Goal: Obtain resource: Download file/media

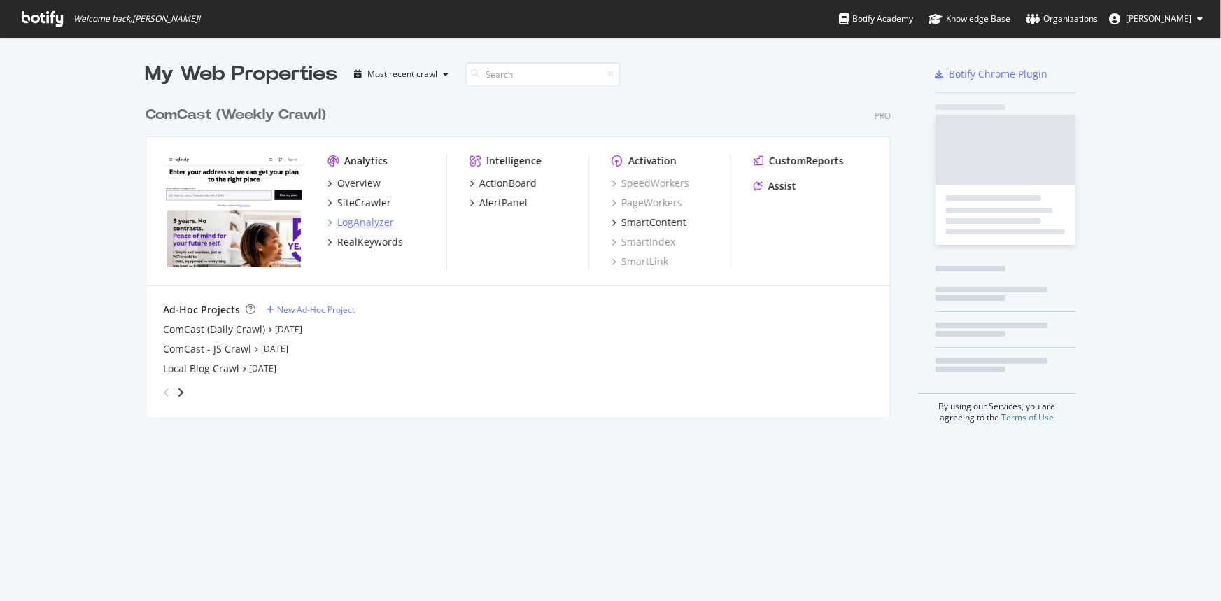
scroll to position [591, 1202]
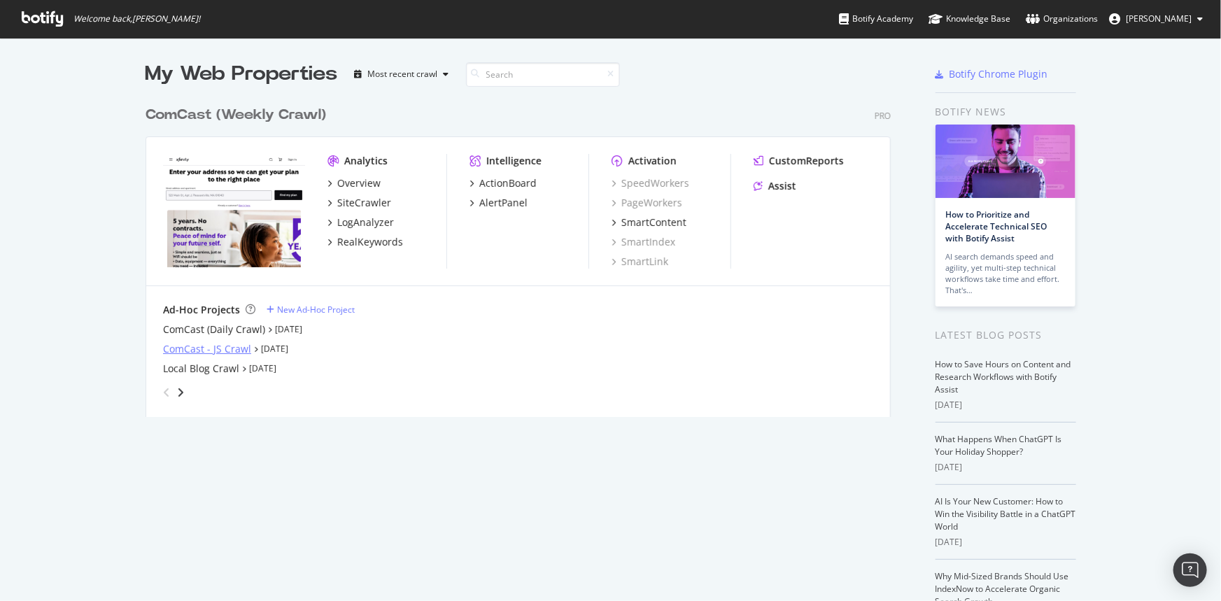
click at [217, 347] on div "ComCast - JS Crawl" at bounding box center [207, 349] width 88 height 14
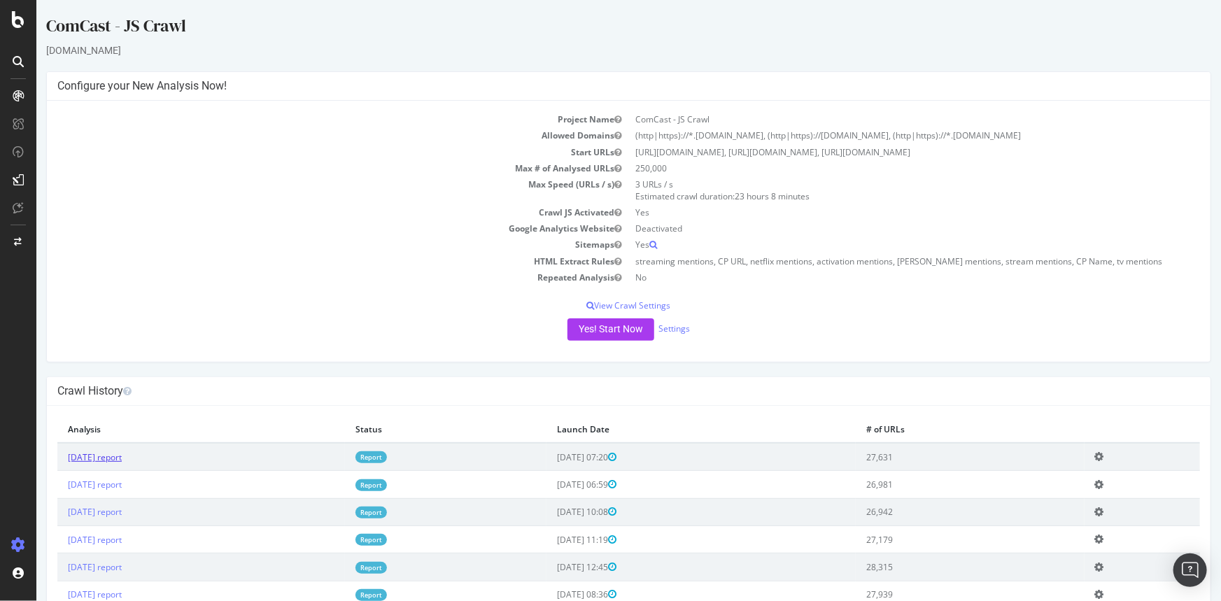
click at [110, 455] on link "2025 Sep. 3rd report" at bounding box center [94, 457] width 54 height 12
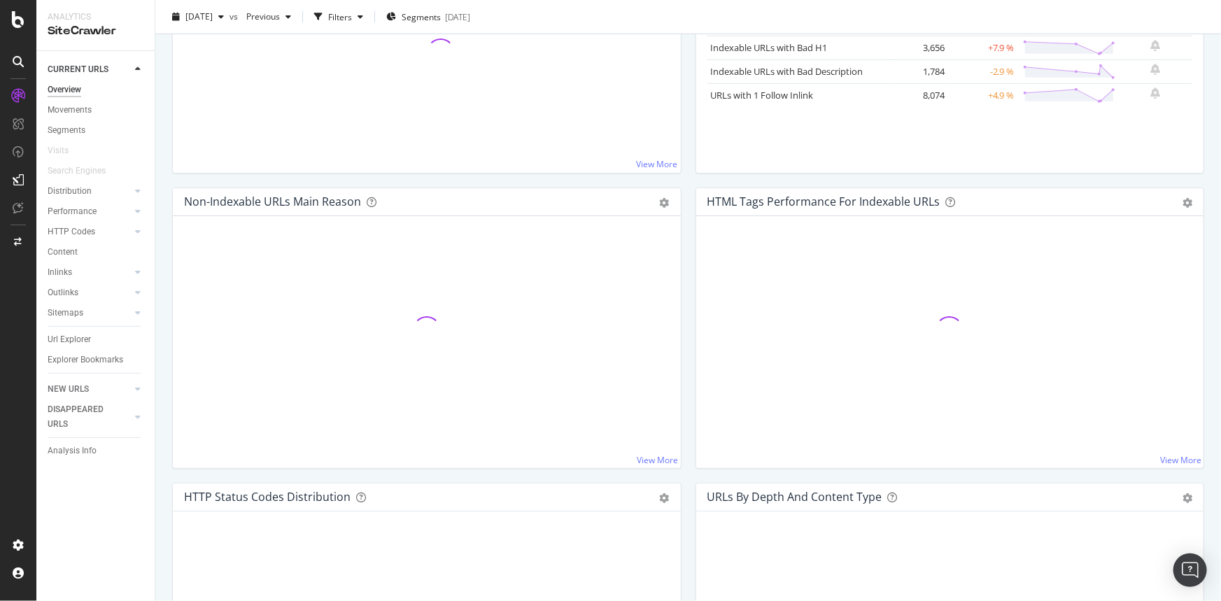
scroll to position [318, 0]
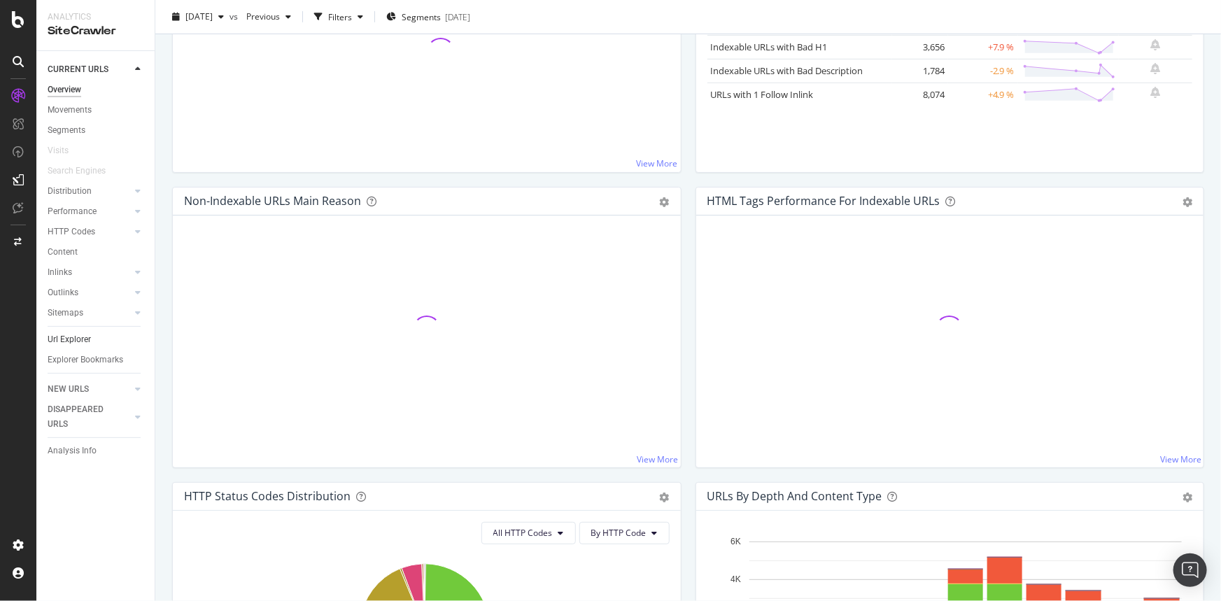
click at [93, 337] on link "Url Explorer" at bounding box center [96, 339] width 97 height 15
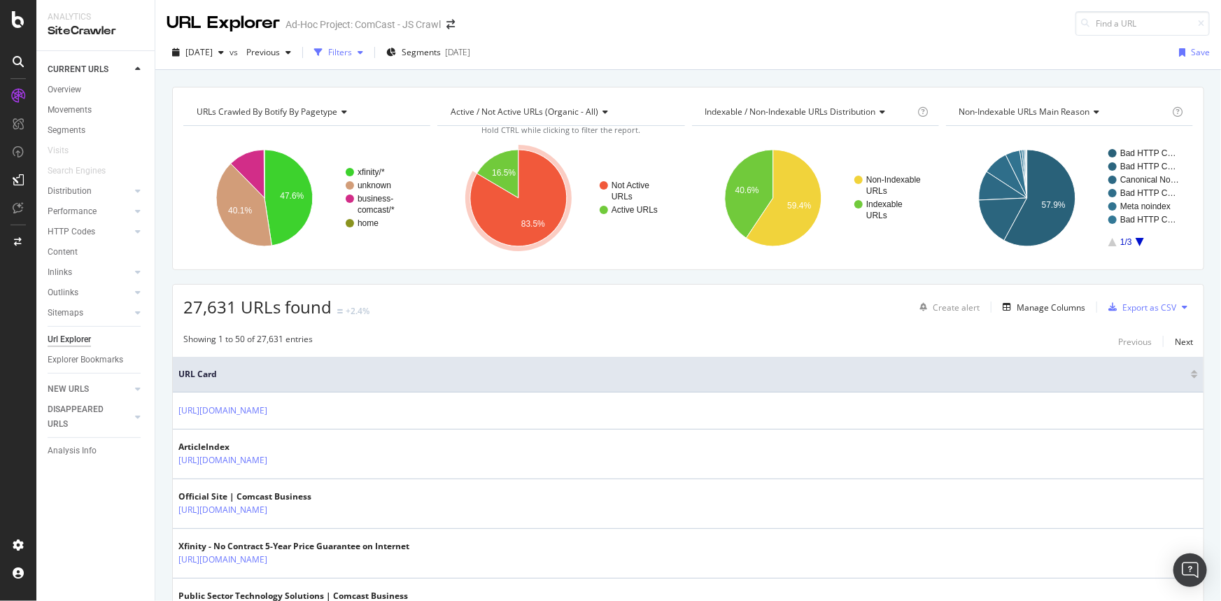
click at [363, 49] on icon "button" at bounding box center [361, 52] width 6 height 8
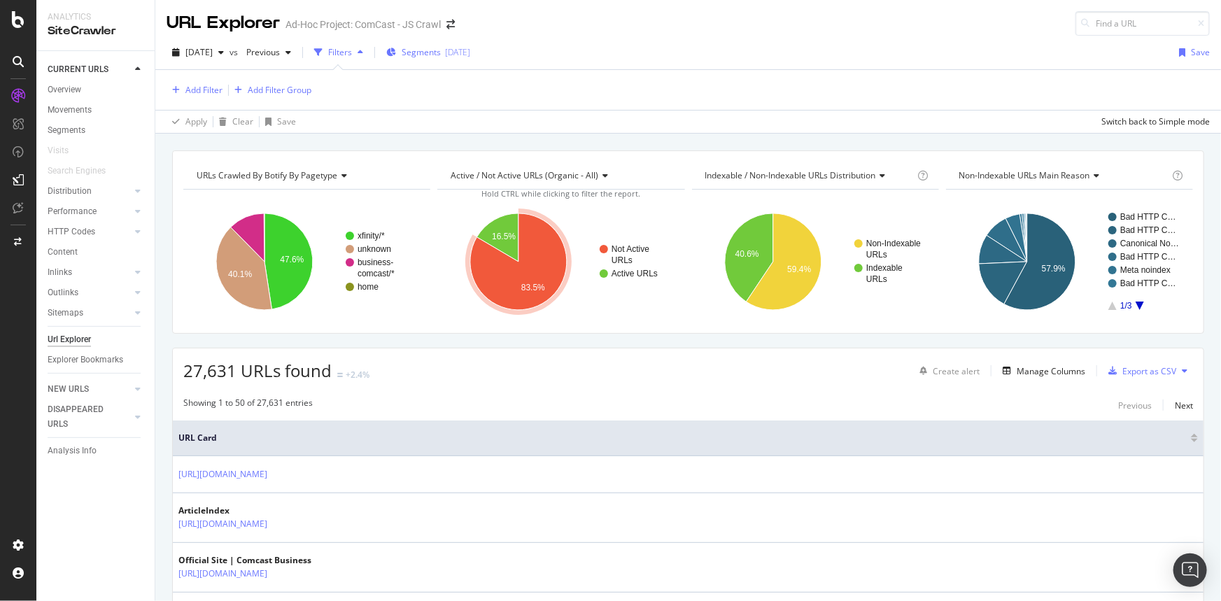
click at [470, 48] on div "2020-06-03" at bounding box center [457, 52] width 25 height 12
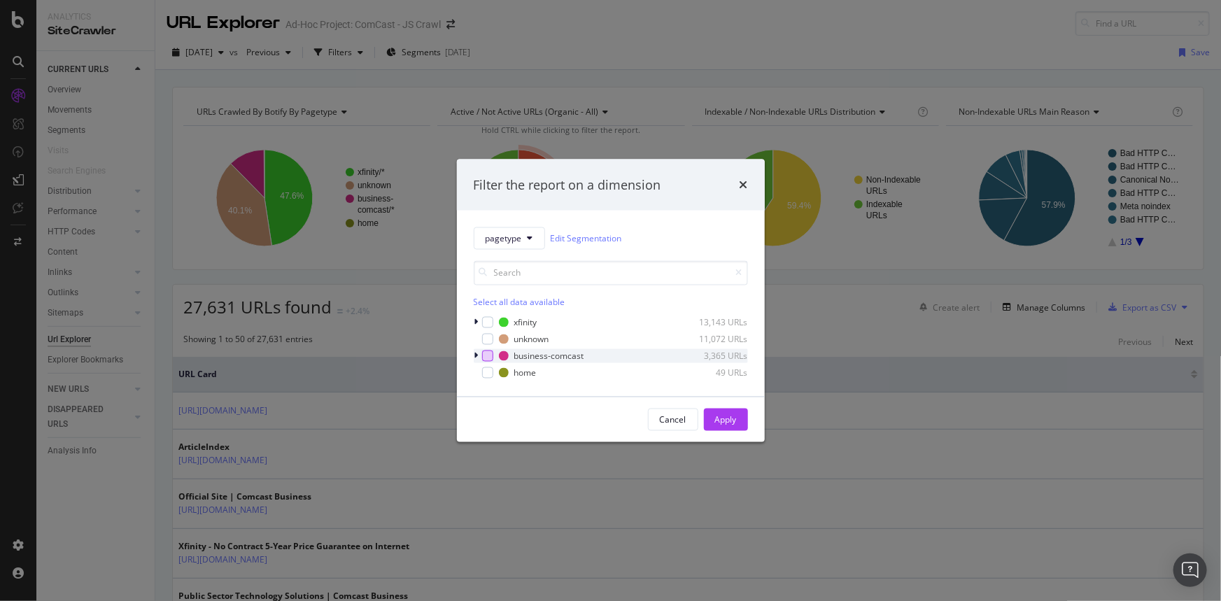
click at [490, 356] on div "modal" at bounding box center [487, 356] width 11 height 11
click at [721, 418] on div "Apply" at bounding box center [726, 420] width 22 height 12
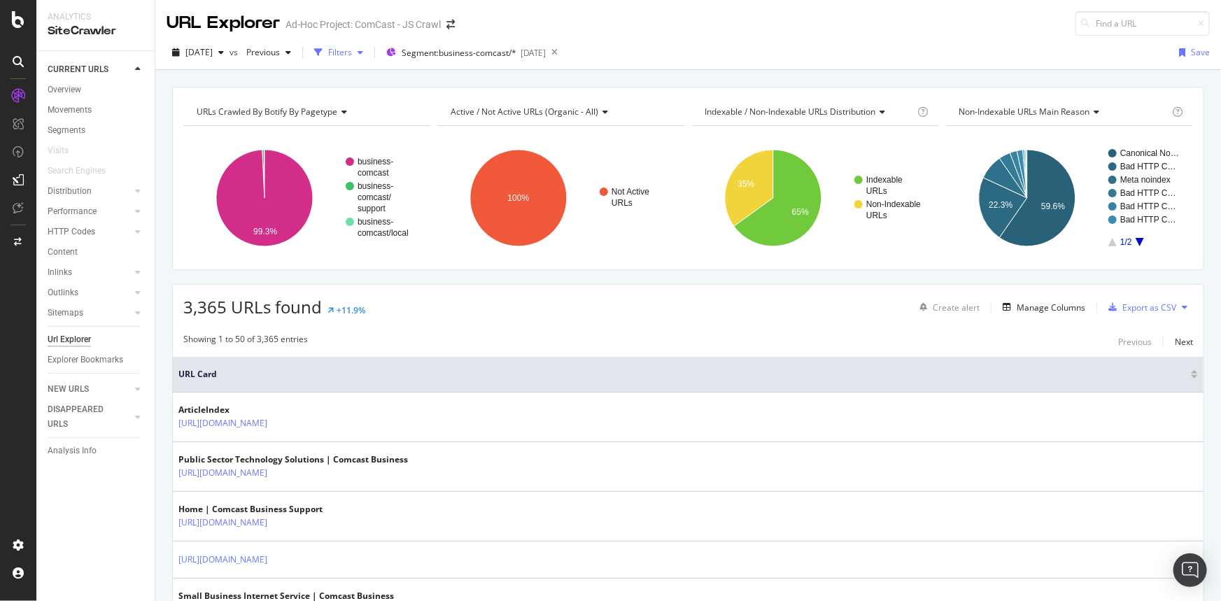
click at [369, 54] on div "button" at bounding box center [360, 52] width 17 height 8
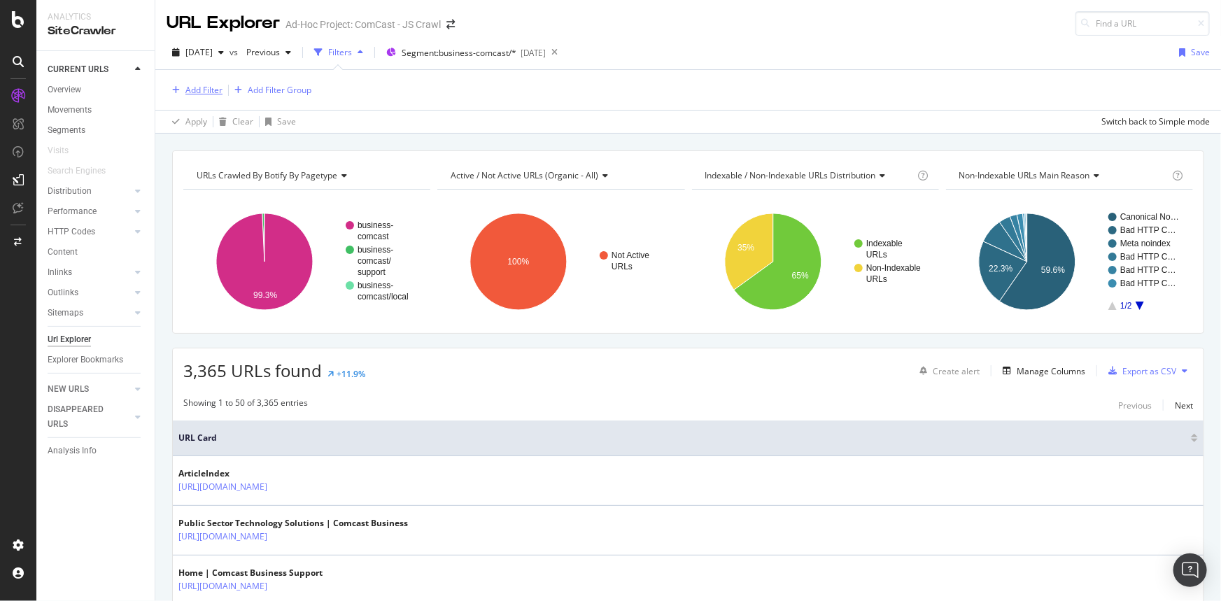
click at [206, 88] on div "Add Filter" at bounding box center [203, 90] width 37 height 12
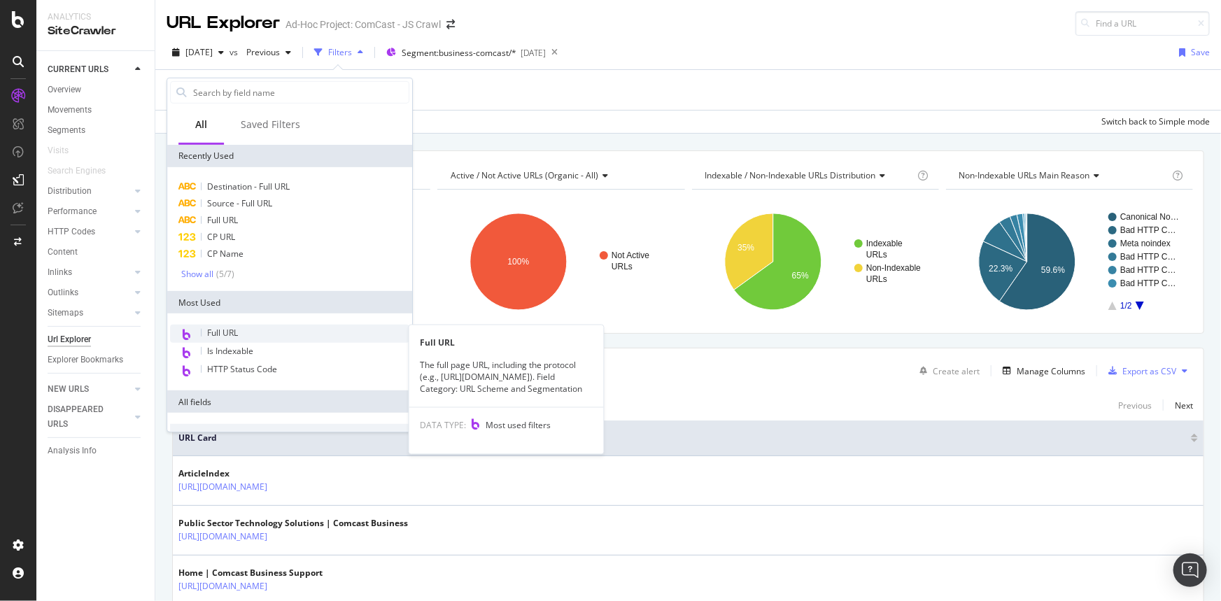
click at [255, 330] on div "Full URL" at bounding box center [289, 334] width 239 height 18
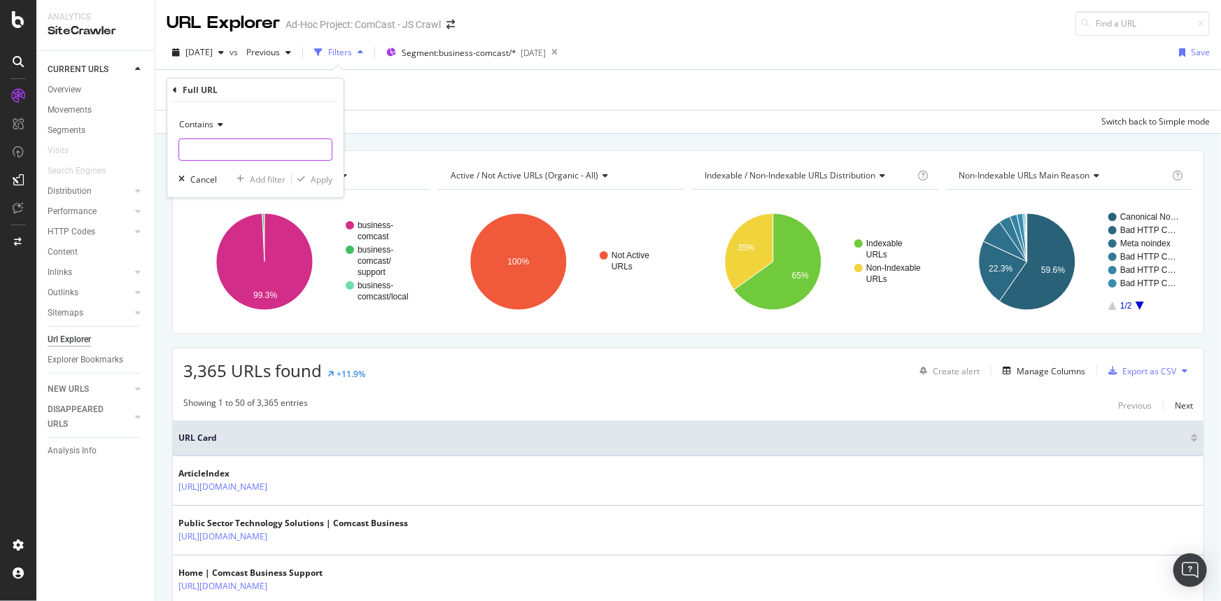
click at [241, 157] on input "text" at bounding box center [255, 150] width 153 height 22
paste input "/enterprise/products-services/data-networking"
type input "/enterprise/products-services/data-networking"
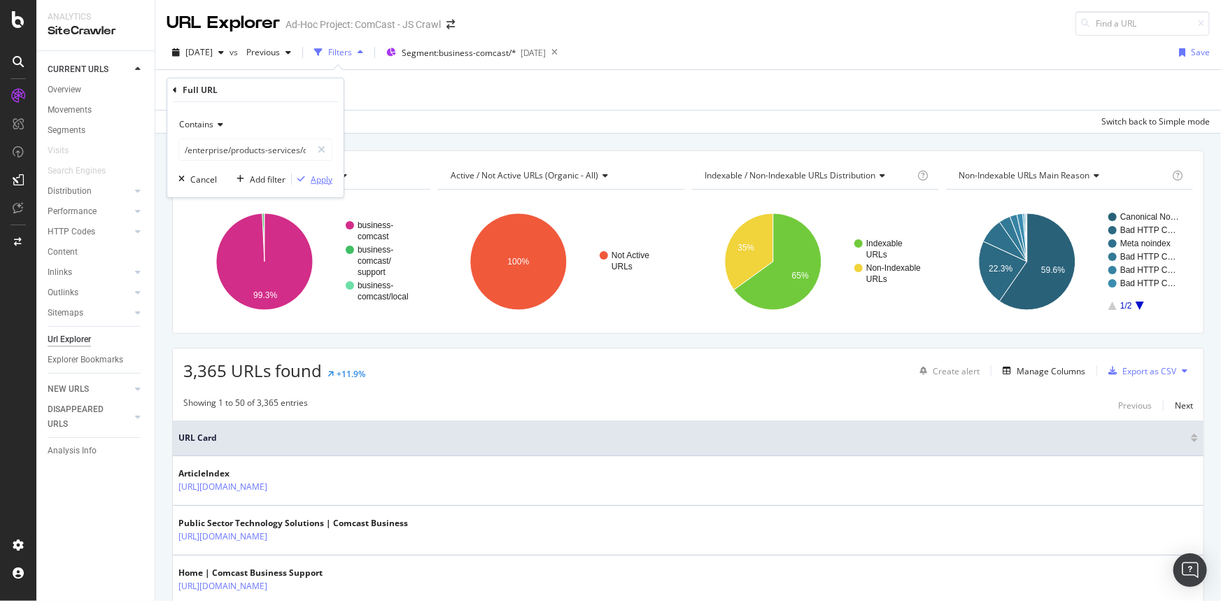
click at [323, 183] on div "Apply" at bounding box center [322, 179] width 22 height 12
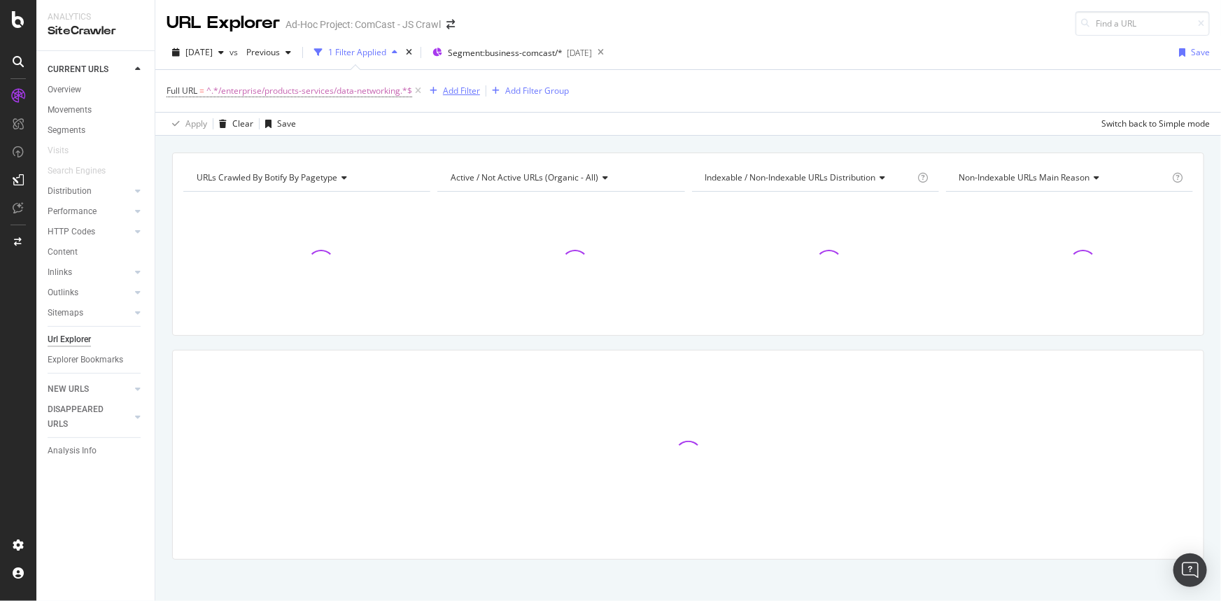
click at [454, 91] on div "Add Filter" at bounding box center [461, 91] width 37 height 12
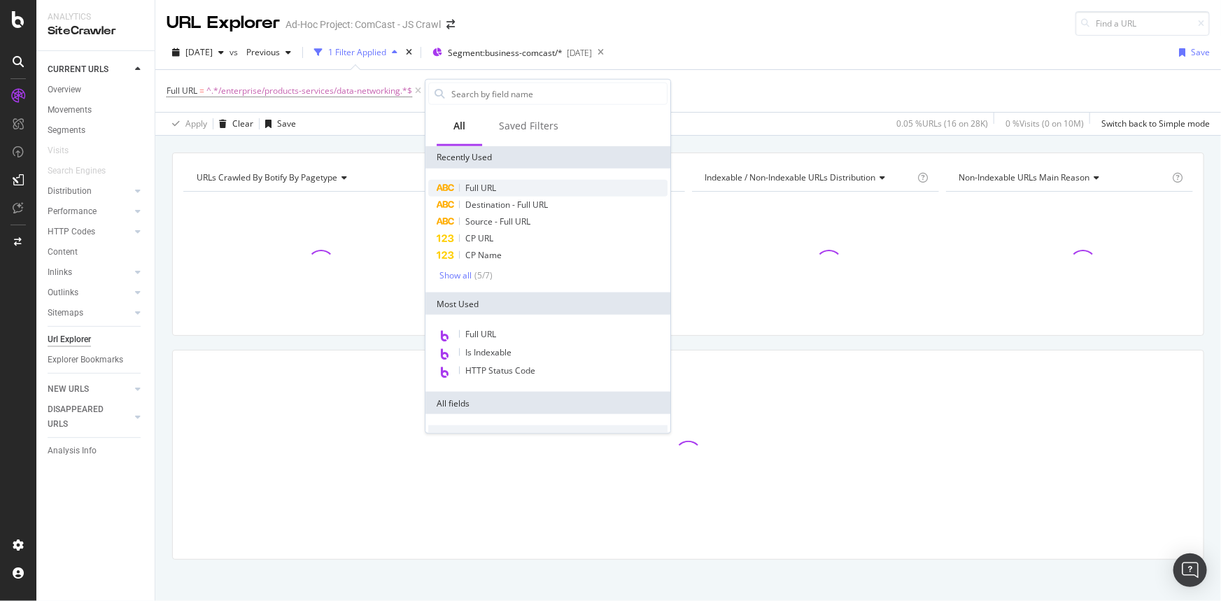
click at [477, 184] on span "Full URL" at bounding box center [480, 188] width 31 height 12
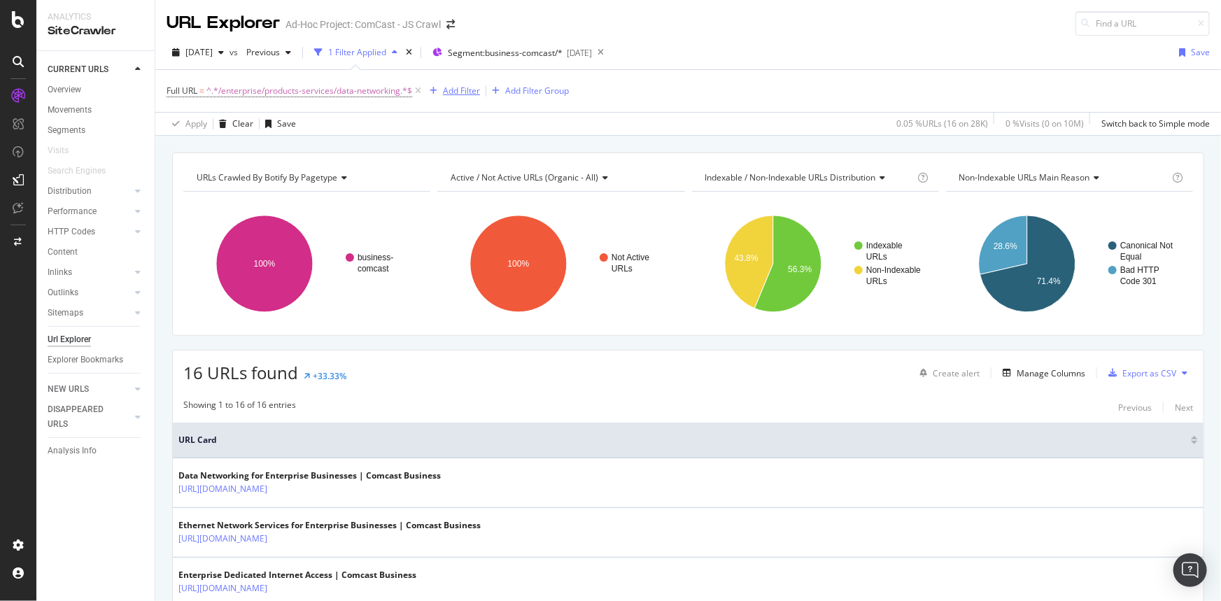
click at [462, 89] on div "Add Filter" at bounding box center [461, 91] width 37 height 12
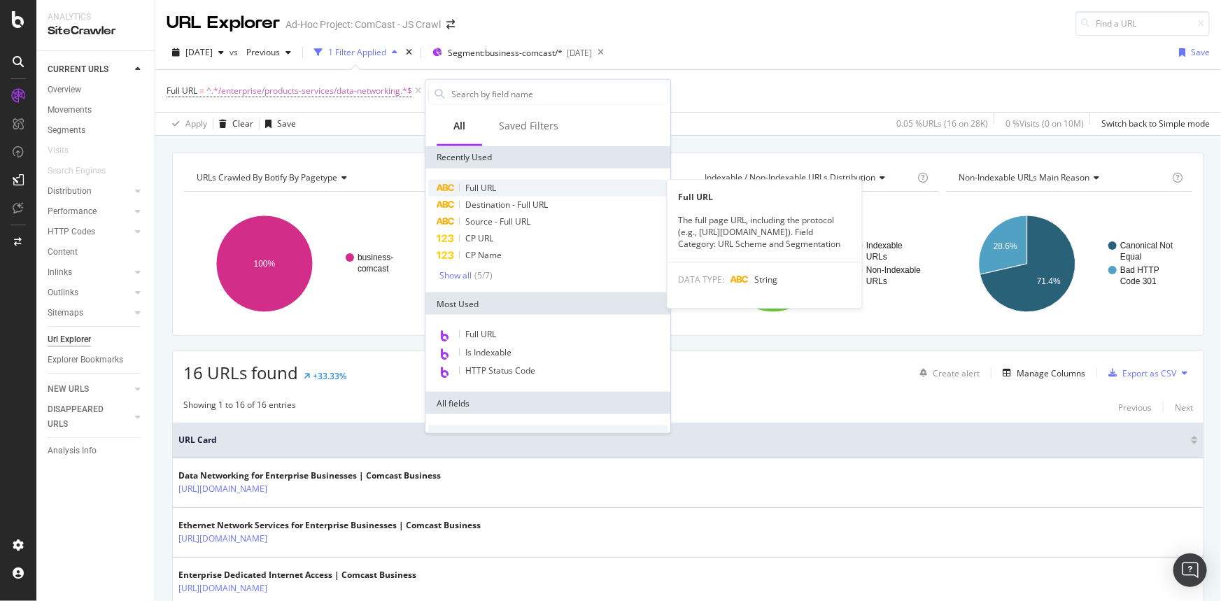
click at [524, 192] on div "Full URL" at bounding box center [547, 188] width 239 height 17
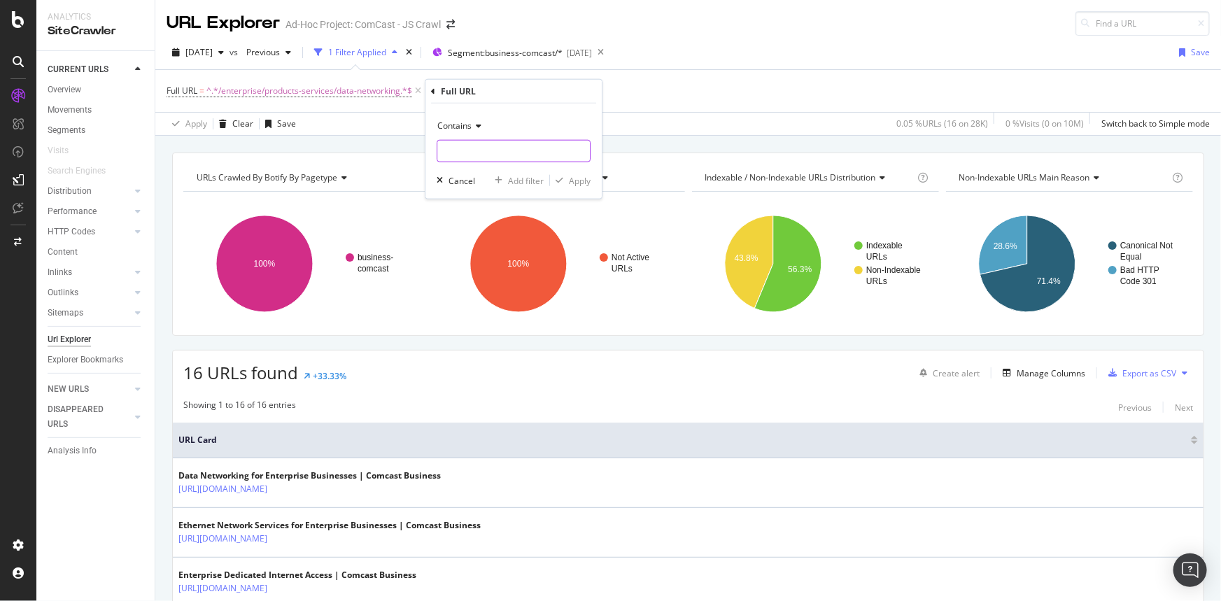
click at [498, 155] on input "text" at bounding box center [513, 151] width 153 height 22
paste input "https://business.comcast.com/enterprise/products-services/secure-network-soluti…"
click at [518, 148] on input "https://business.comcast.com/enterprise/products-services/secure-network-soluti…" at bounding box center [503, 151] width 132 height 22
paste input "text"
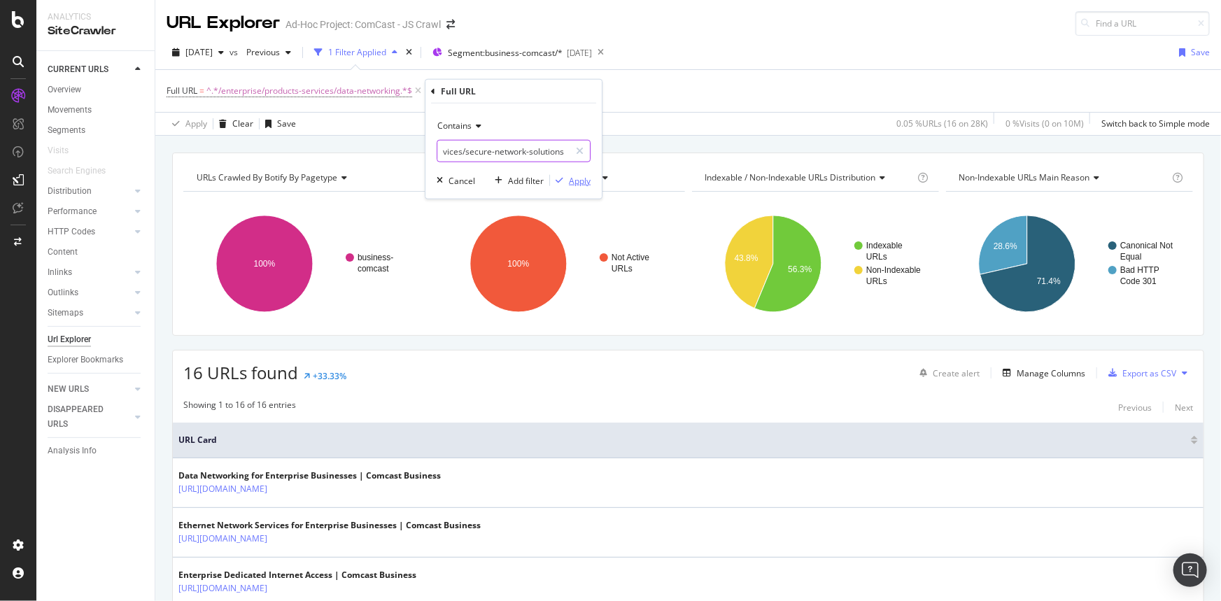
type input "/enterprise/products-services/secure-network-solutions"
click at [588, 179] on div "Apply" at bounding box center [580, 180] width 22 height 12
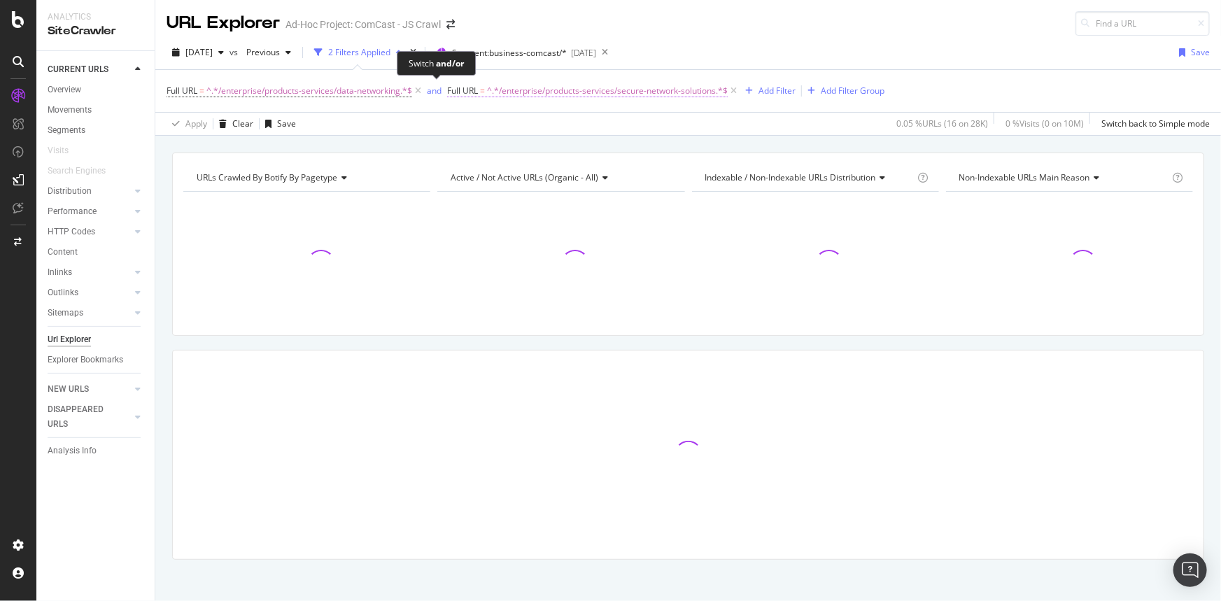
click at [439, 94] on div "and" at bounding box center [434, 91] width 15 height 12
click at [768, 90] on div "Add Filter" at bounding box center [770, 91] width 37 height 12
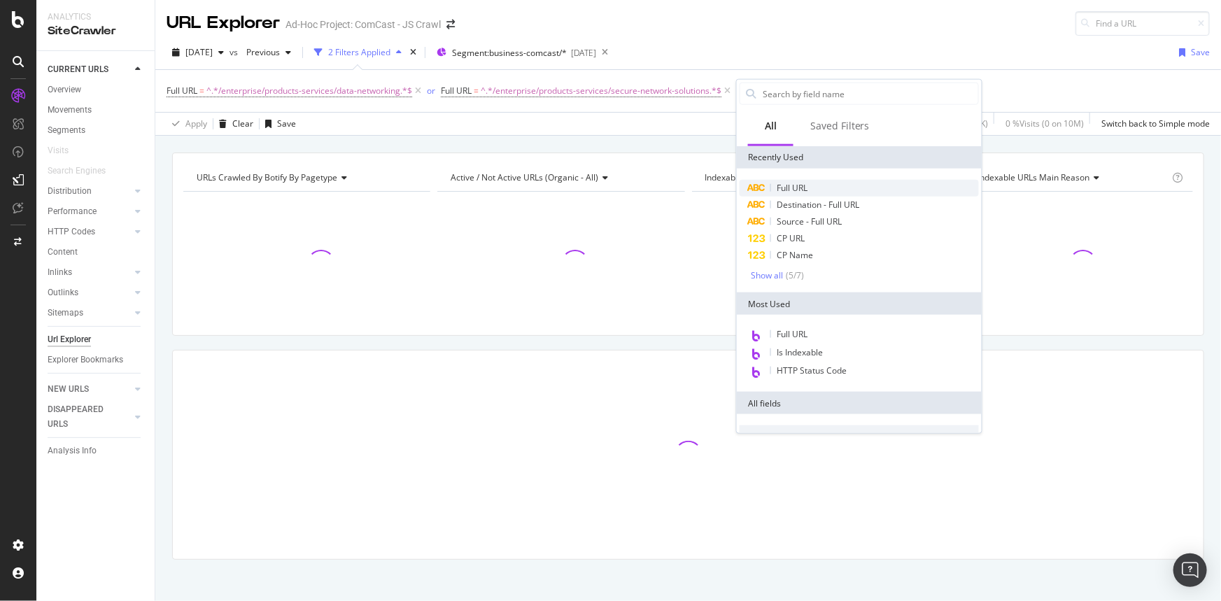
click at [779, 186] on span "Full URL" at bounding box center [792, 188] width 31 height 12
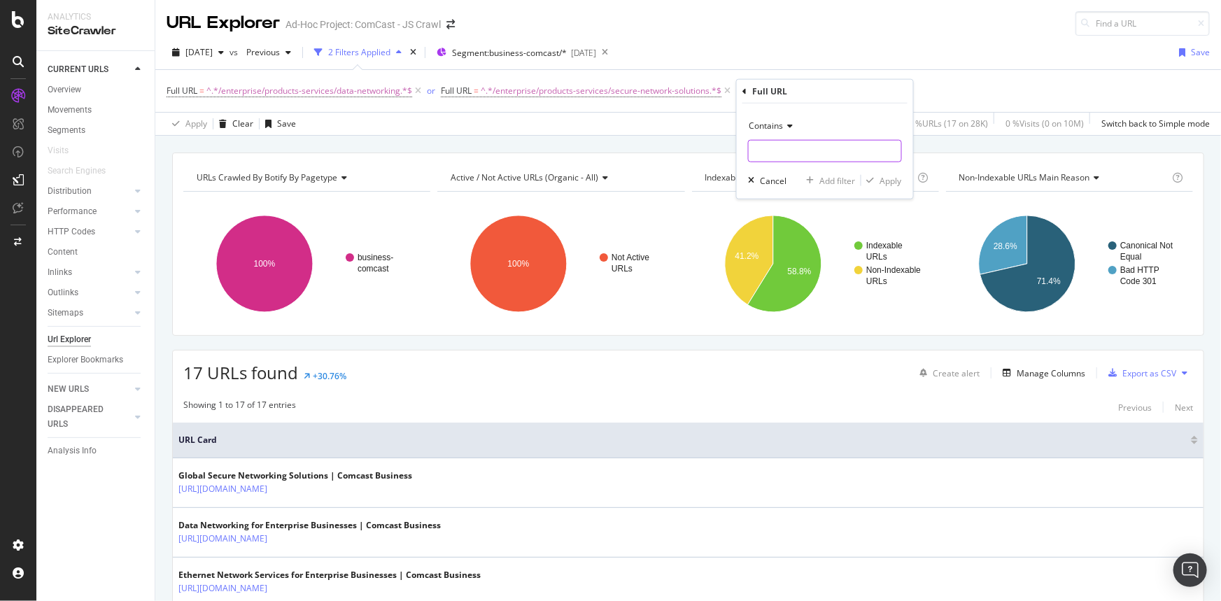
click at [798, 147] on input "text" at bounding box center [825, 151] width 153 height 22
paste input "/enterprise/products-services/cybersecurity-services"
type input "/enterprise/products-services/cybersecurity-services"
click at [886, 179] on div "Apply" at bounding box center [891, 180] width 22 height 12
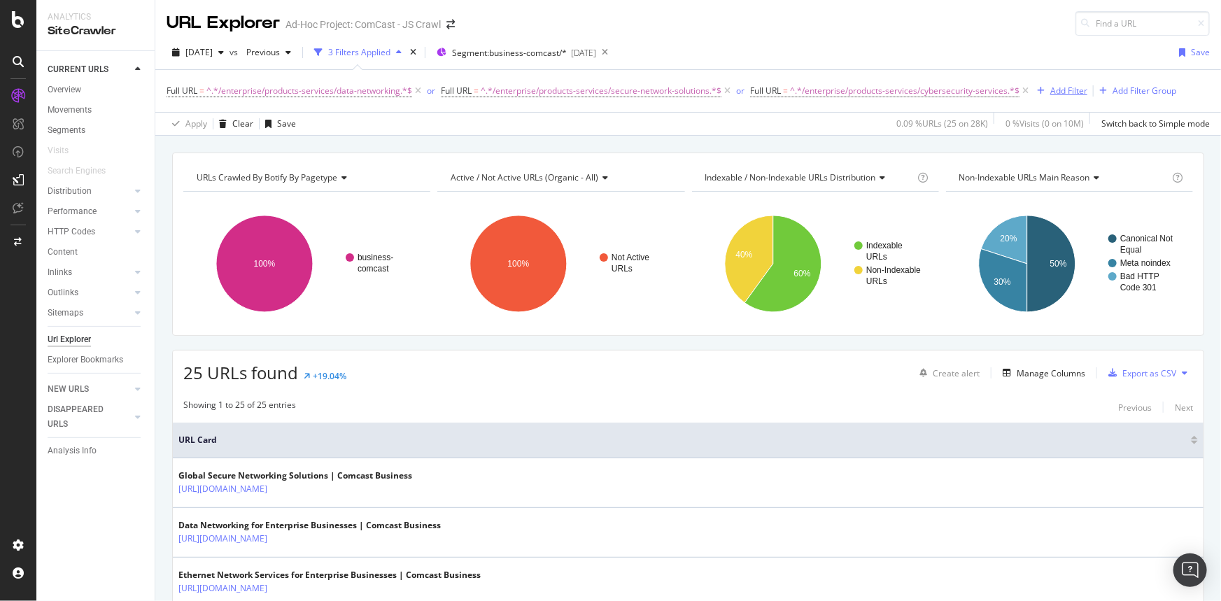
click at [1068, 94] on div "Add Filter" at bounding box center [1068, 91] width 37 height 12
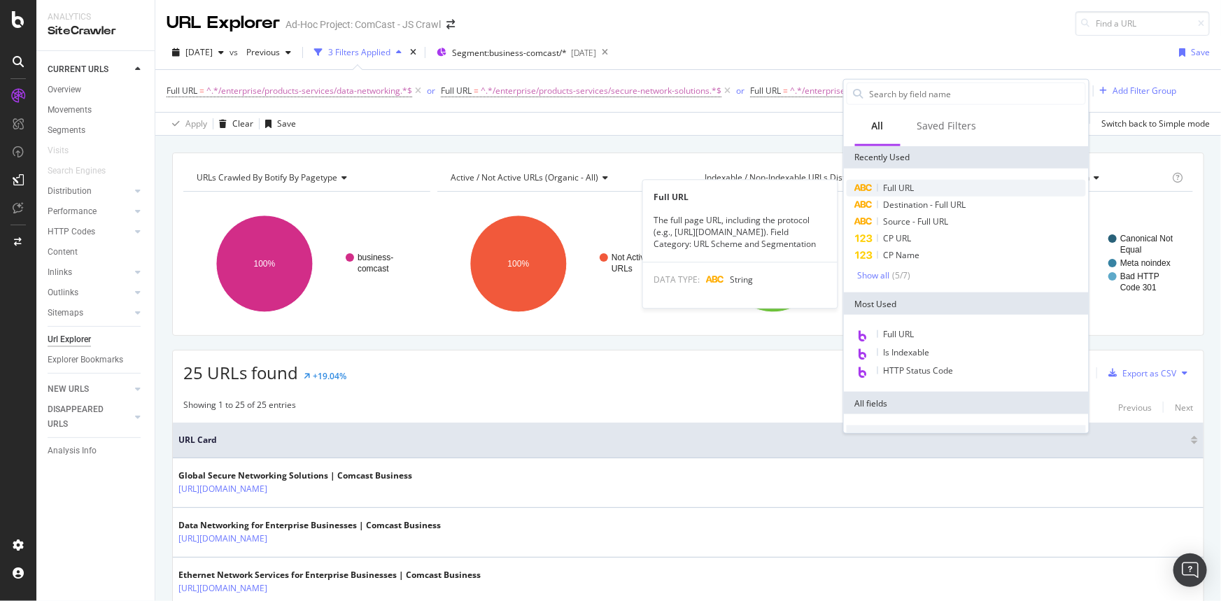
click at [947, 191] on div "Full URL" at bounding box center [966, 188] width 239 height 17
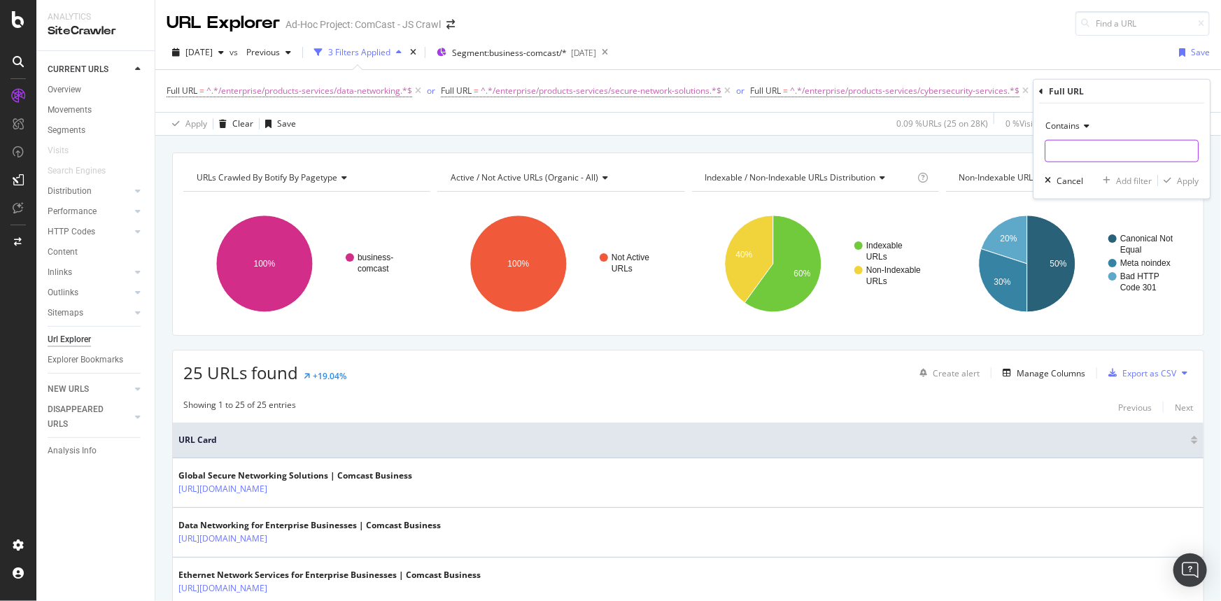
click at [1119, 148] on input "text" at bounding box center [1121, 151] width 153 height 22
paste input "/enterprise/products-services/sd-wan-solutions"
type input "/enterprise/products-services/sd-wan-solutions"
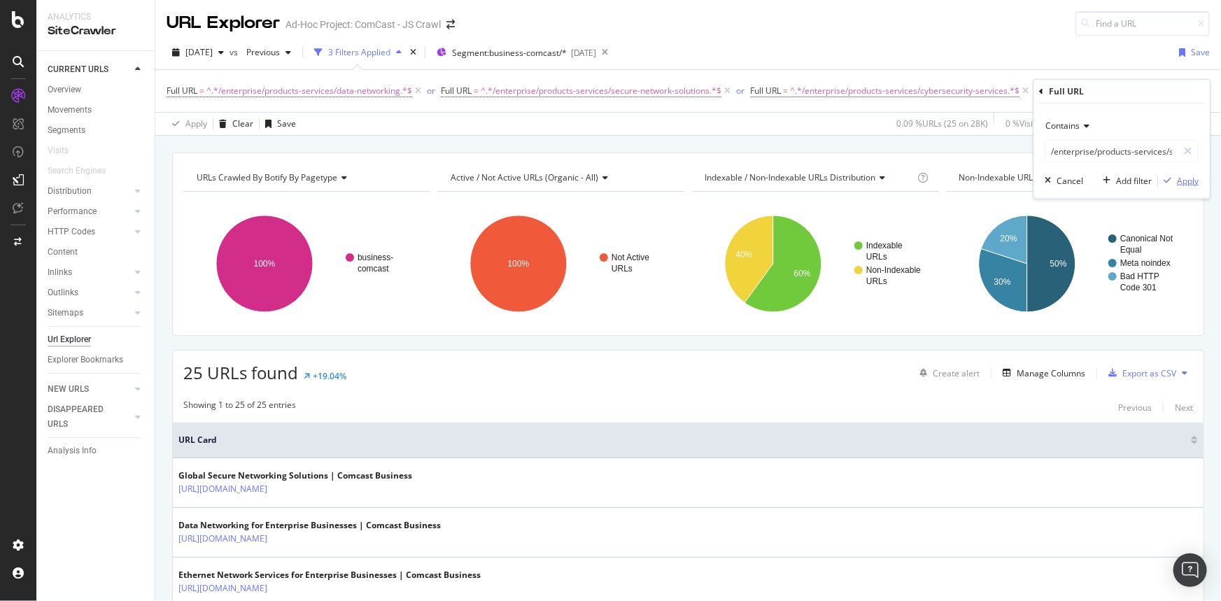
click at [1191, 176] on div "Apply" at bounding box center [1188, 180] width 22 height 12
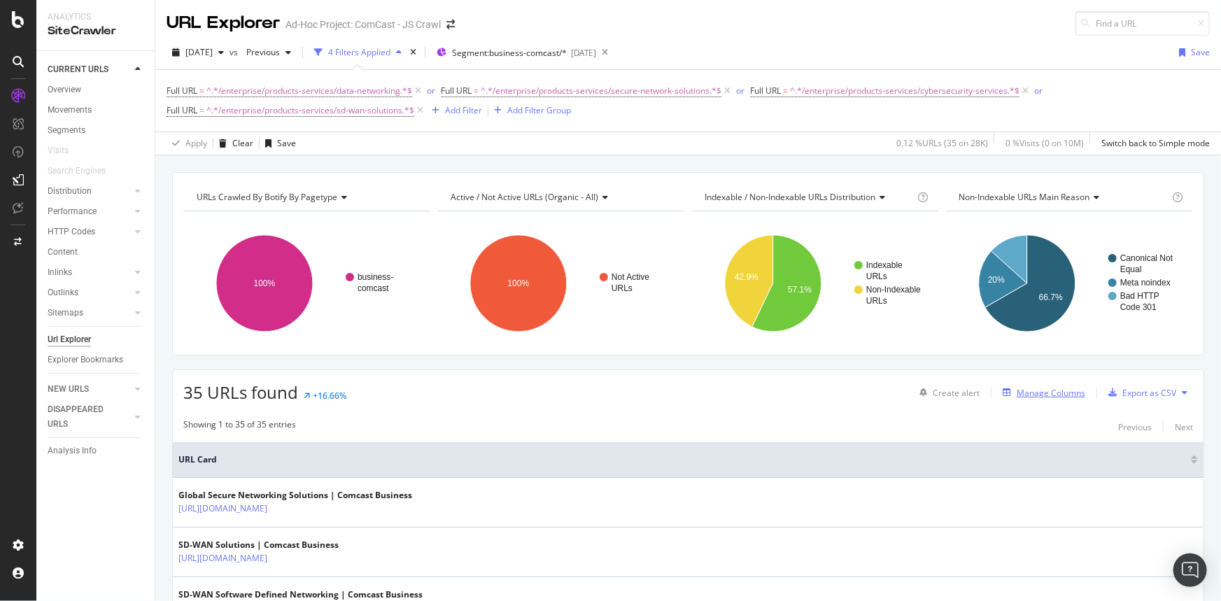
click at [1041, 397] on div "Manage Columns" at bounding box center [1051, 393] width 69 height 12
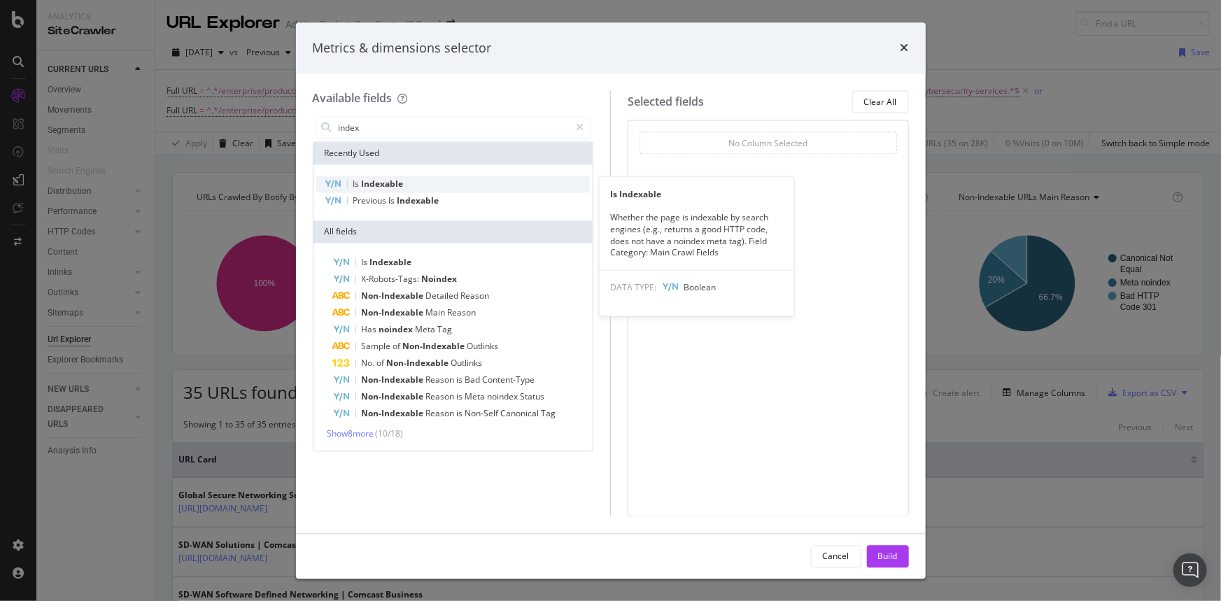
type input "index"
click at [390, 181] on span "Indexable" at bounding box center [383, 184] width 42 height 12
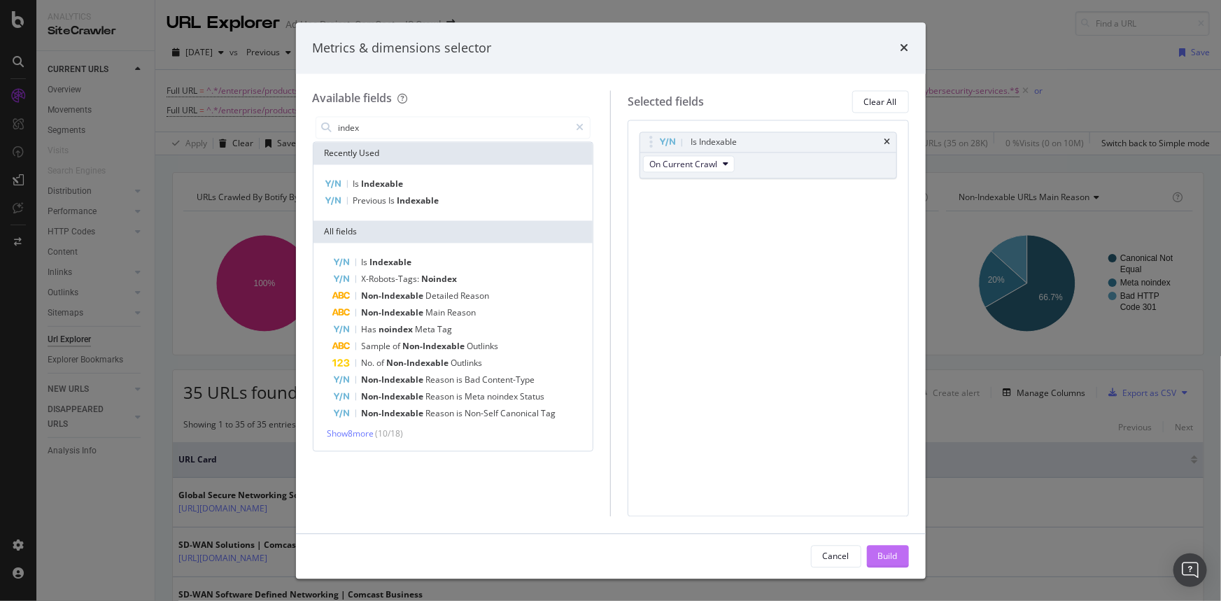
click at [882, 554] on div "Build" at bounding box center [888, 556] width 20 height 12
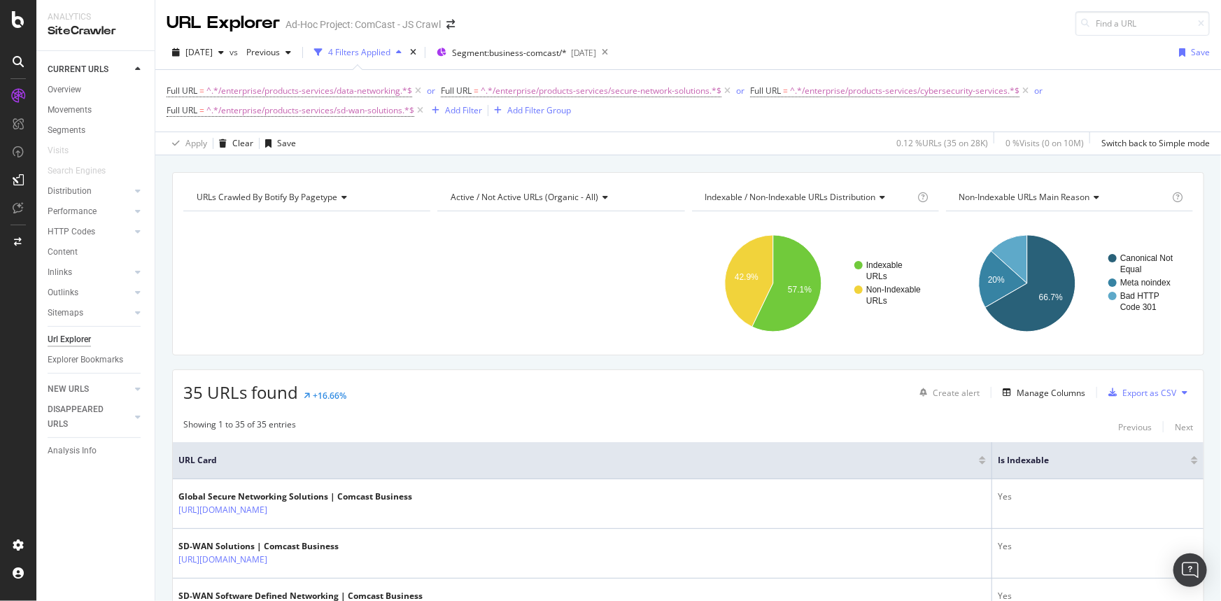
drag, startPoint x: 475, startPoint y: 538, endPoint x: 448, endPoint y: 162, distance: 376.7
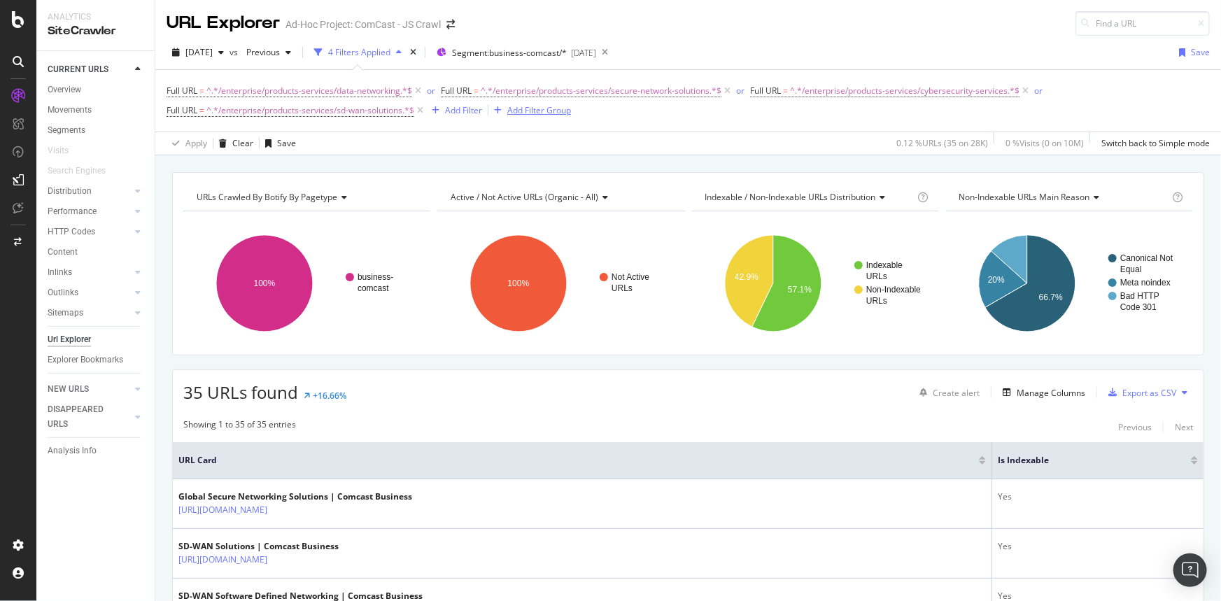
click at [541, 108] on div "Add Filter Group" at bounding box center [539, 110] width 64 height 12
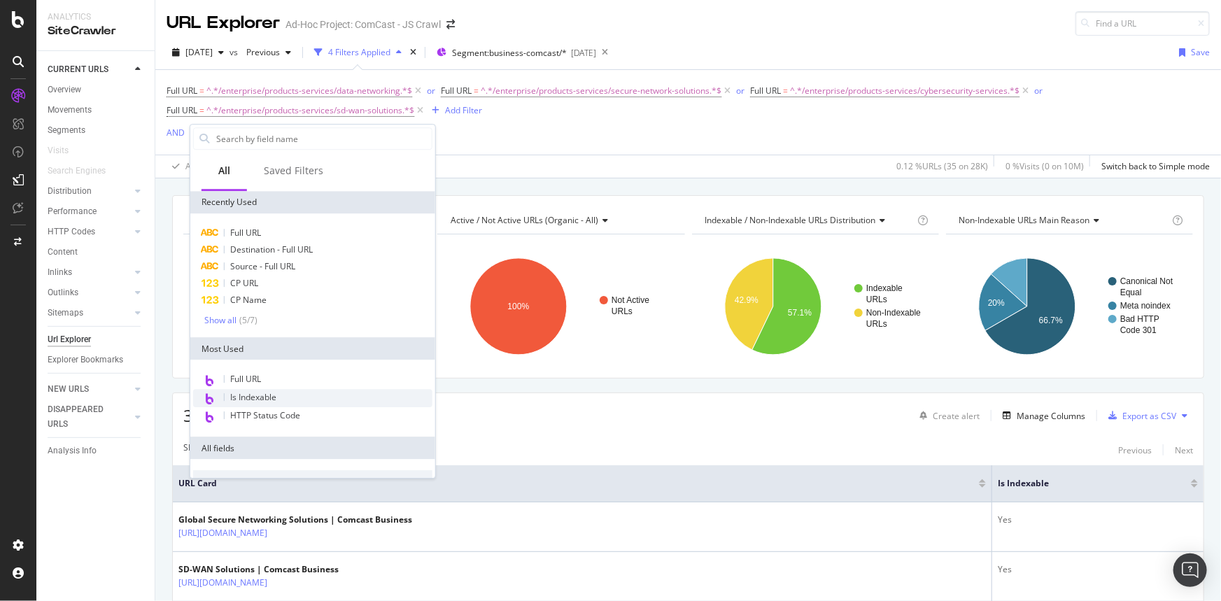
click at [311, 393] on div "Is Indexable" at bounding box center [312, 398] width 239 height 18
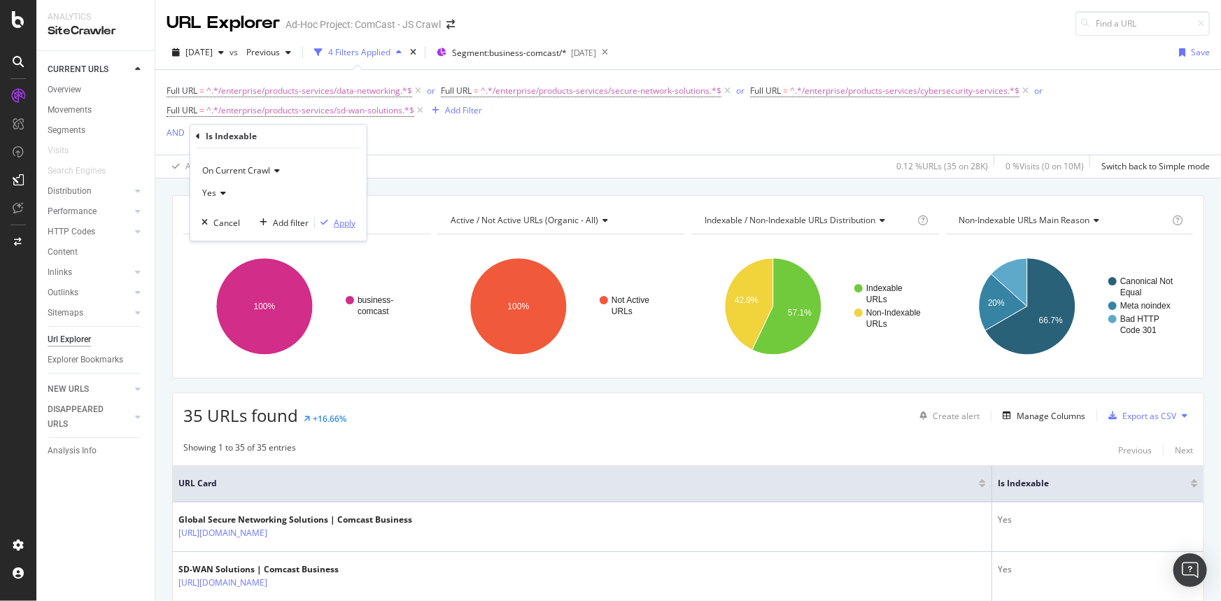
click at [342, 218] on div "Apply" at bounding box center [345, 223] width 22 height 12
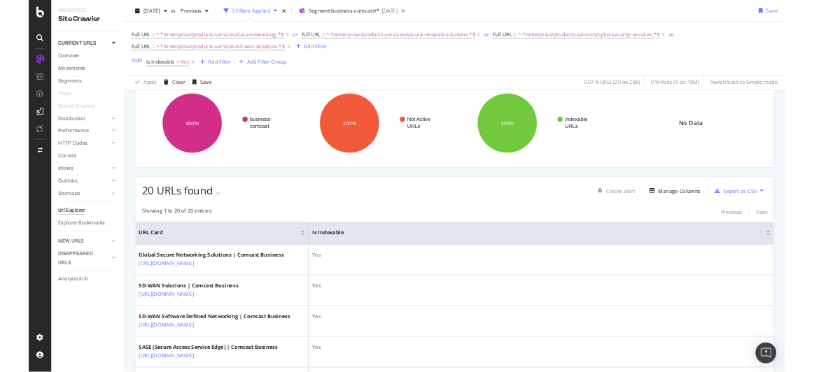
scroll to position [86, 0]
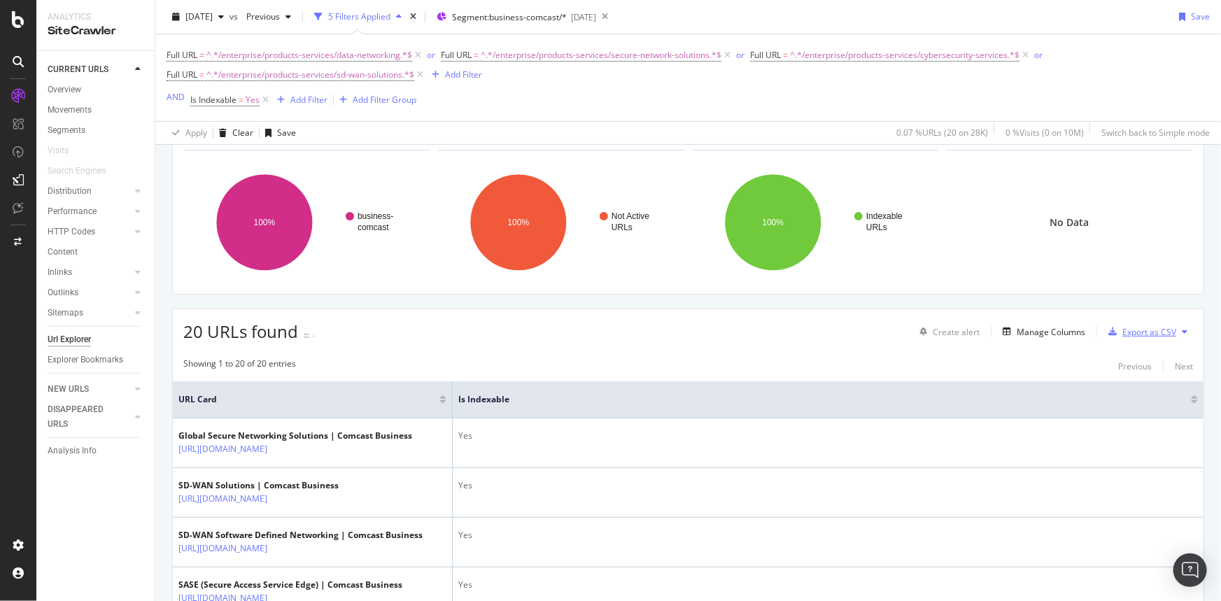
click at [1127, 330] on div "Export as CSV" at bounding box center [1149, 332] width 54 height 12
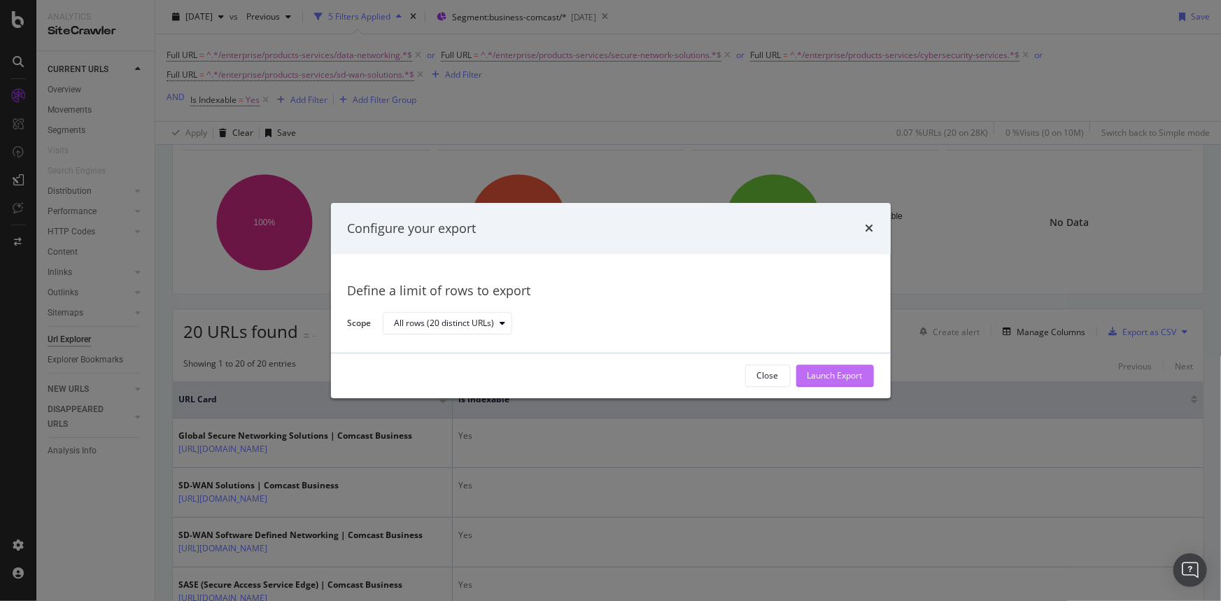
click at [854, 378] on div "Launch Export" at bounding box center [834, 376] width 55 height 12
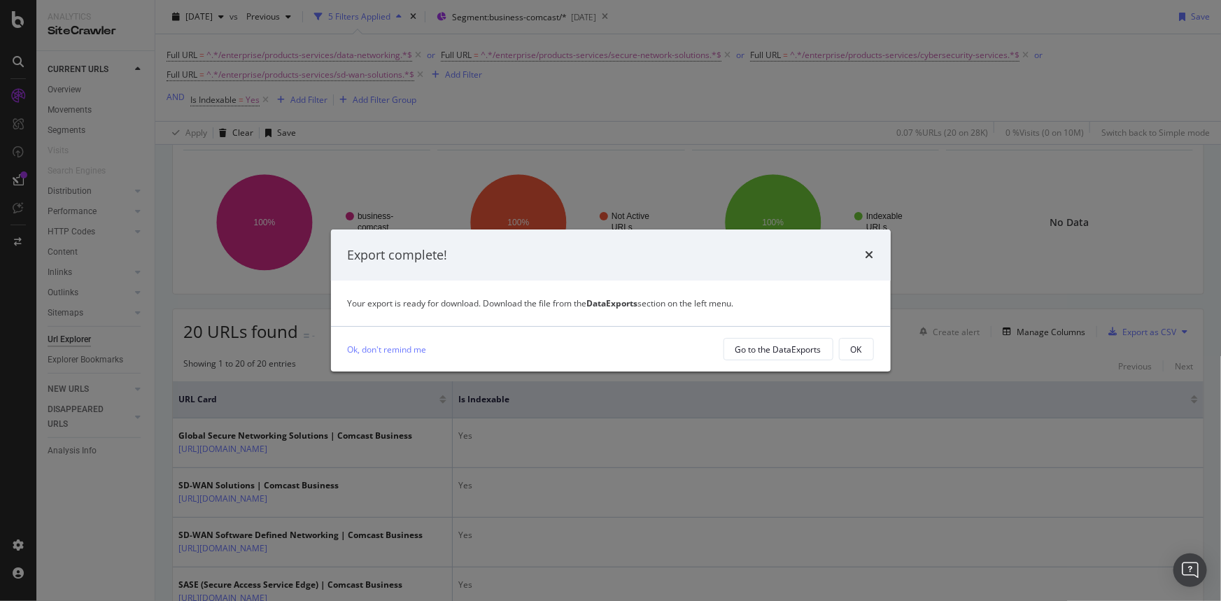
drag, startPoint x: 868, startPoint y: 345, endPoint x: 858, endPoint y: 341, distance: 10.4
click at [868, 345] on button "OK" at bounding box center [856, 349] width 35 height 22
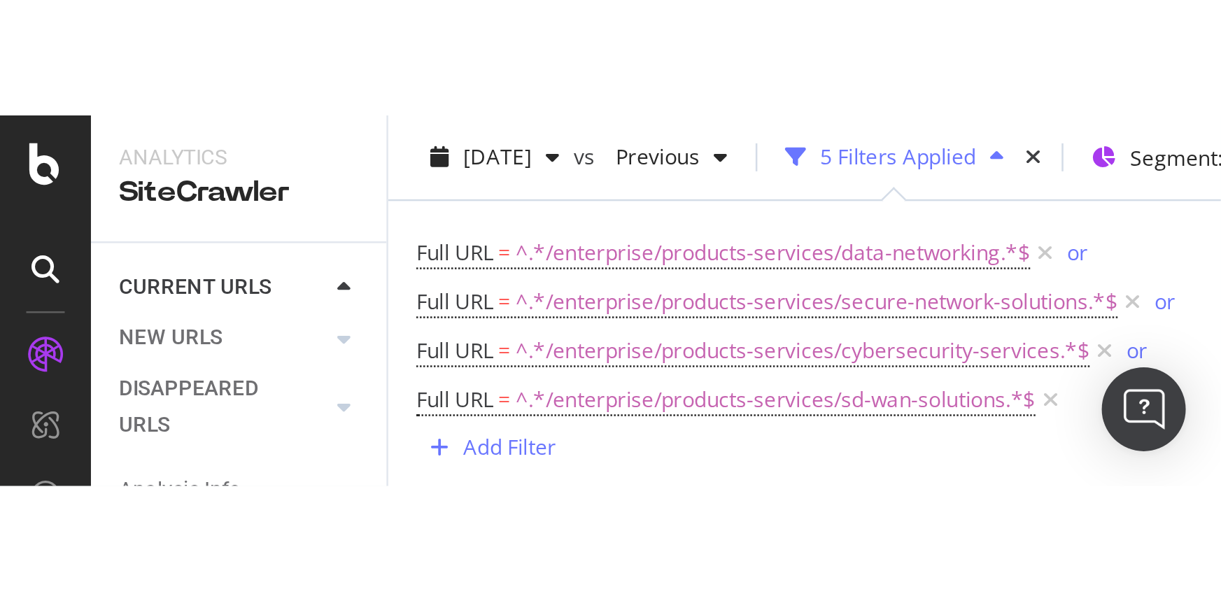
scroll to position [85, 0]
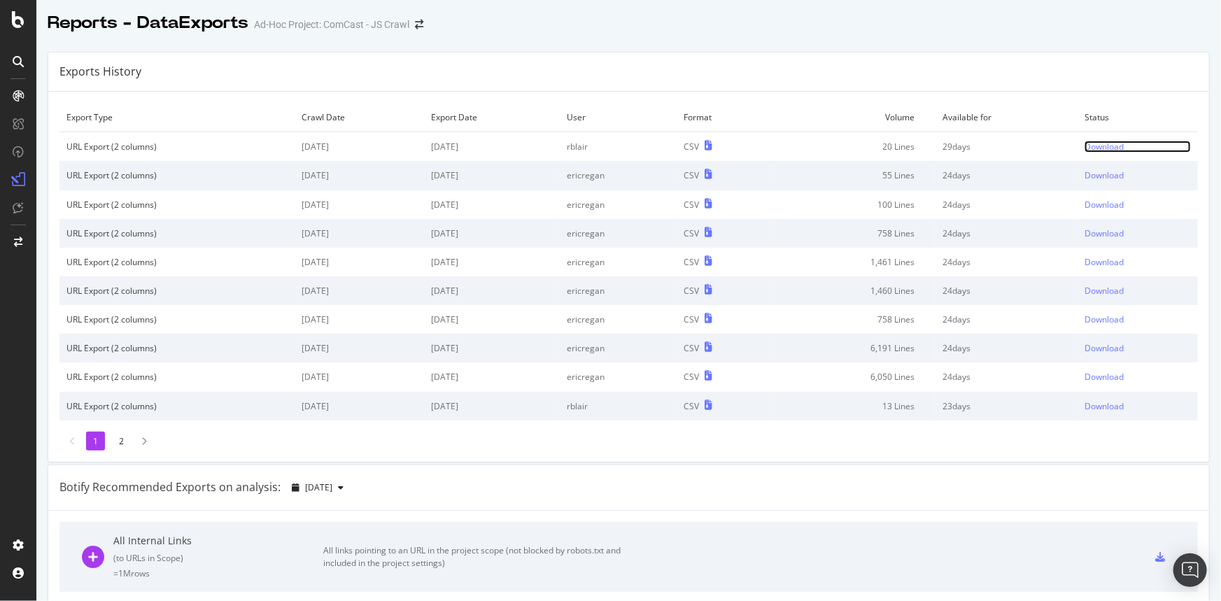
click at [1108, 146] on div "Download" at bounding box center [1103, 147] width 39 height 12
